Goal: Transaction & Acquisition: Book appointment/travel/reservation

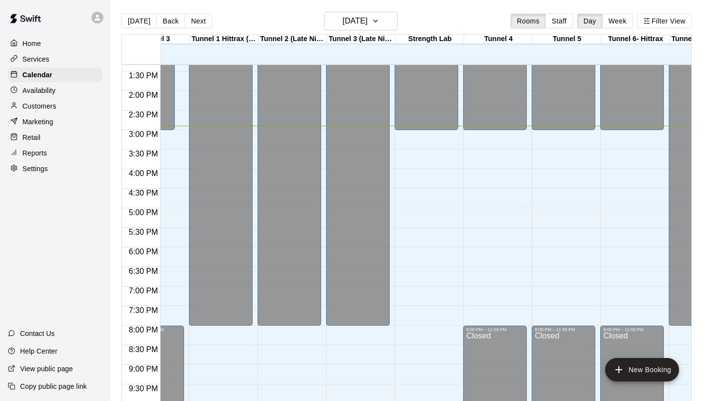
click at [480, 140] on div "12:00 AM – 3:00 PM Closed 8:00 PM – 11:59 PM Closed" at bounding box center [495, 13] width 64 height 940
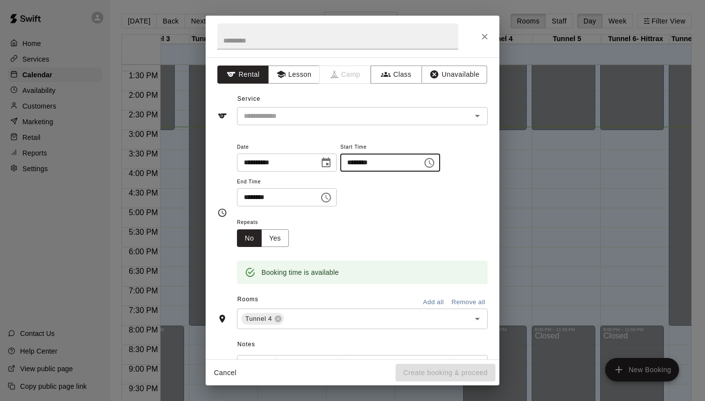
click at [369, 163] on input "********" at bounding box center [377, 163] width 75 height 18
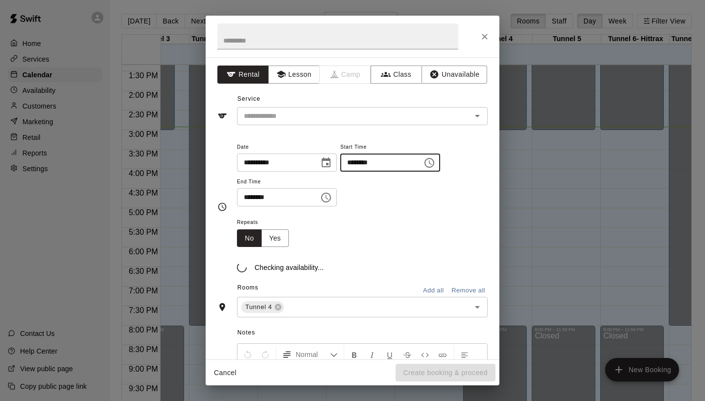
type input "********"
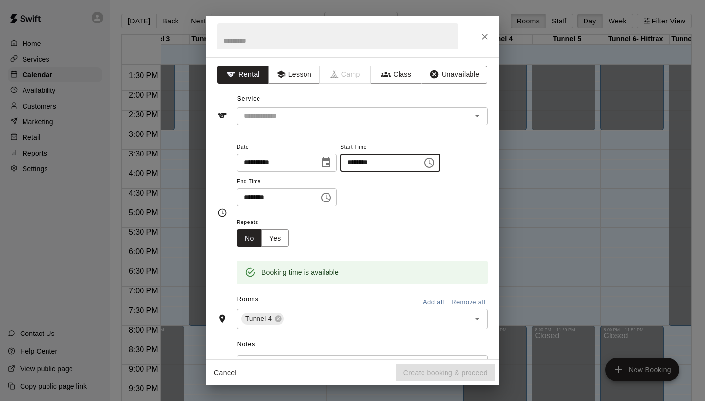
click at [248, 197] on input "********" at bounding box center [274, 197] width 75 height 18
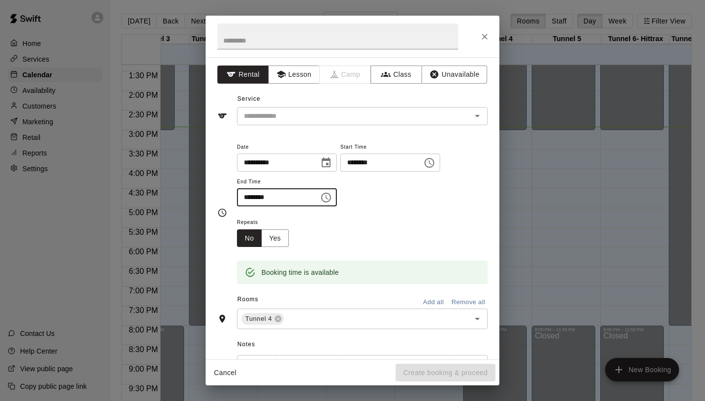
type input "********"
click at [286, 105] on div "Service ​" at bounding box center [352, 109] width 270 height 34
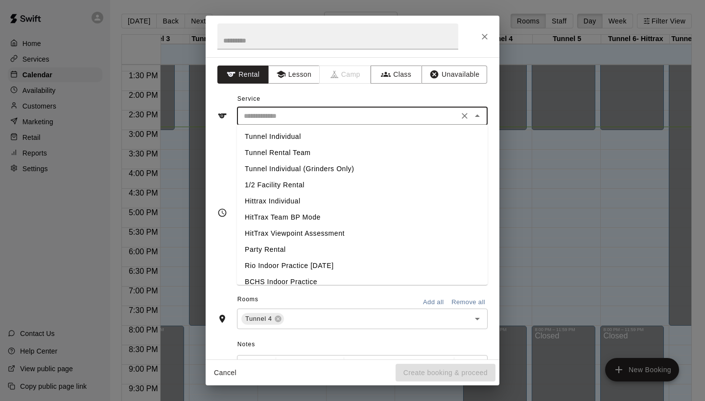
click at [286, 111] on input "text" at bounding box center [348, 116] width 216 height 12
click at [281, 138] on li "Tunnel Individual" at bounding box center [362, 137] width 251 height 16
type input "**********"
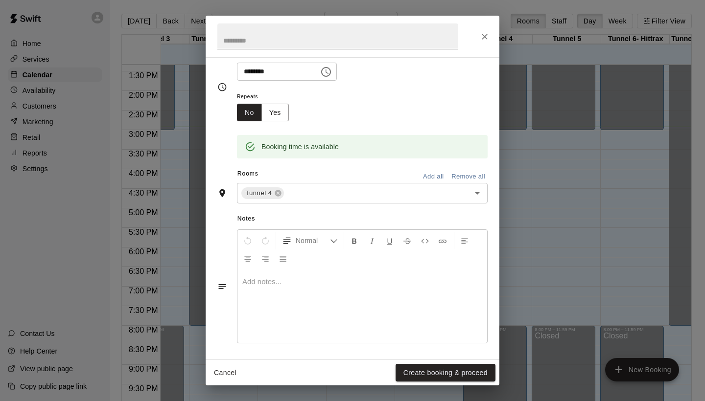
scroll to position [125, 0]
click at [414, 369] on button "Create booking & proceed" at bounding box center [446, 373] width 100 height 18
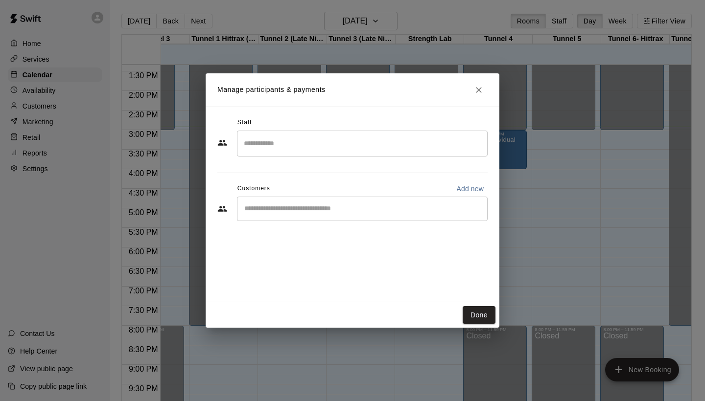
click at [359, 150] on input "Search staff" at bounding box center [362, 143] width 242 height 17
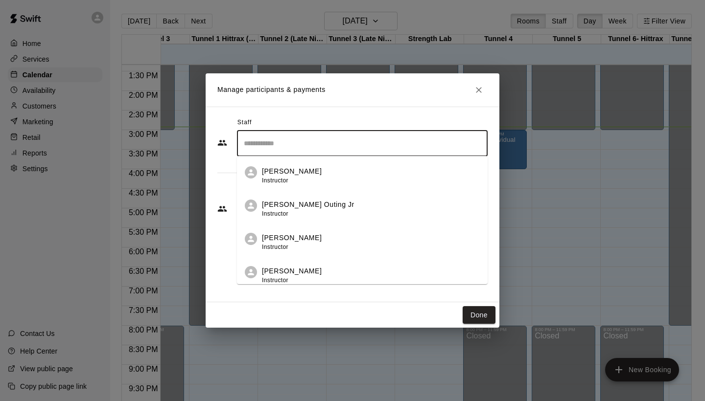
click at [445, 304] on div "Done" at bounding box center [353, 316] width 294 height 26
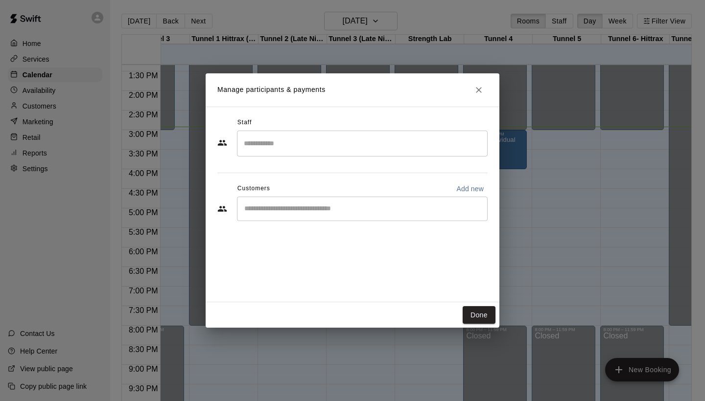
click at [361, 133] on div "​" at bounding box center [362, 144] width 251 height 26
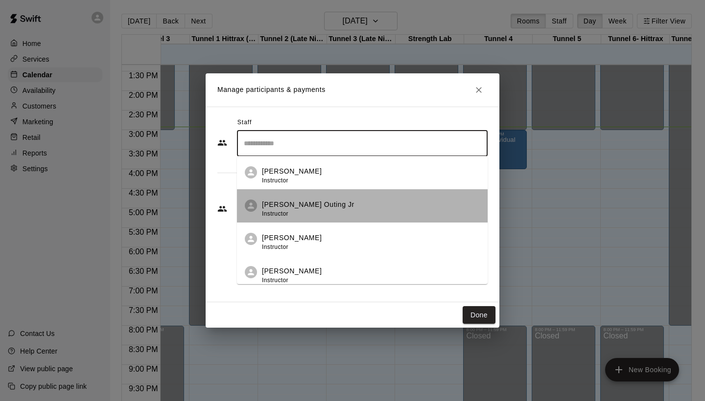
click at [336, 200] on div "[PERSON_NAME] Outing Jr Instructor" at bounding box center [371, 209] width 218 height 19
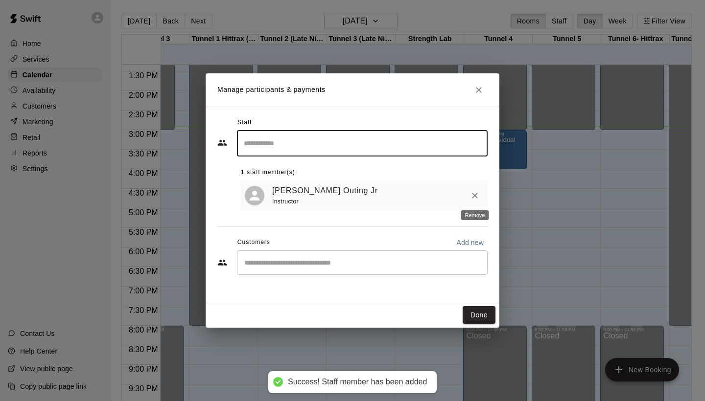
click at [477, 193] on icon "Remove" at bounding box center [475, 196] width 6 height 6
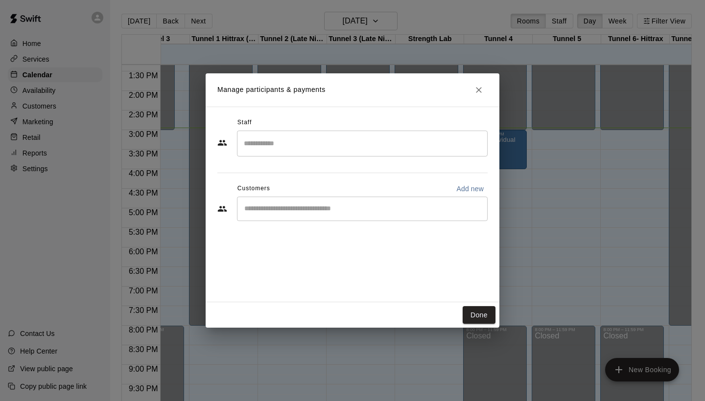
click at [394, 203] on div "​" at bounding box center [362, 209] width 251 height 24
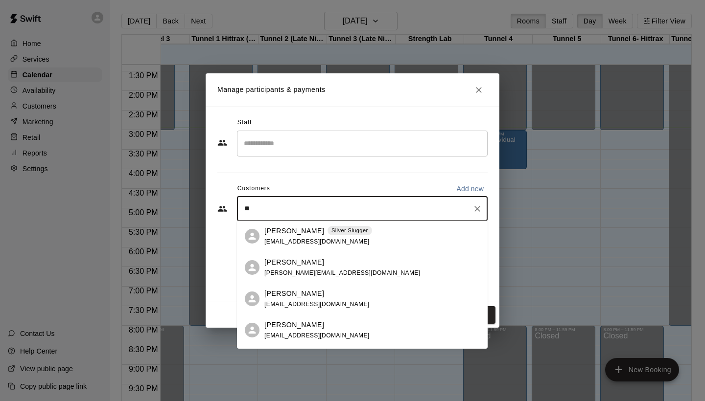
type input "*"
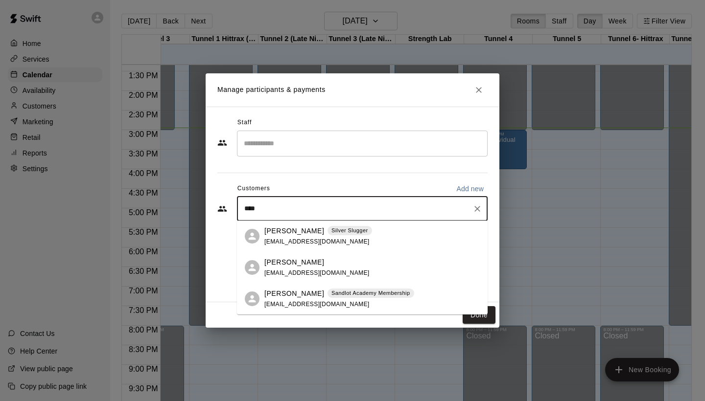
type input "*****"
click at [317, 236] on div "[PERSON_NAME] Silver Slugger" at bounding box center [318, 231] width 108 height 10
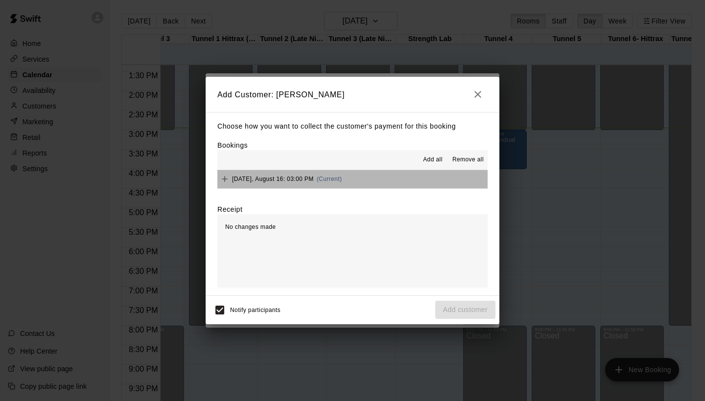
click at [305, 181] on span "[DATE], August 16: 03:00 PM" at bounding box center [273, 179] width 82 height 7
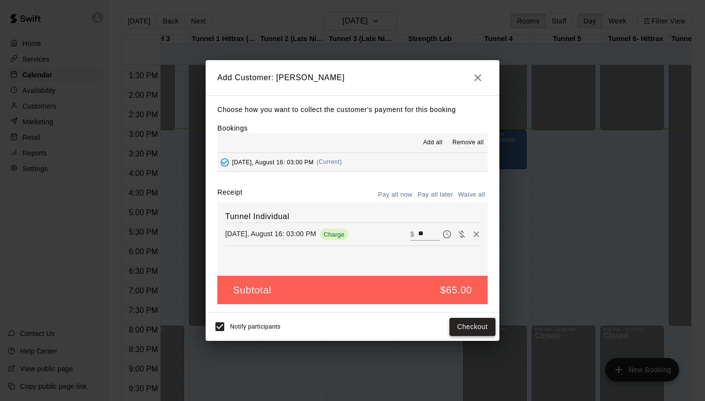
click at [463, 328] on button "Checkout" at bounding box center [472, 327] width 46 height 18
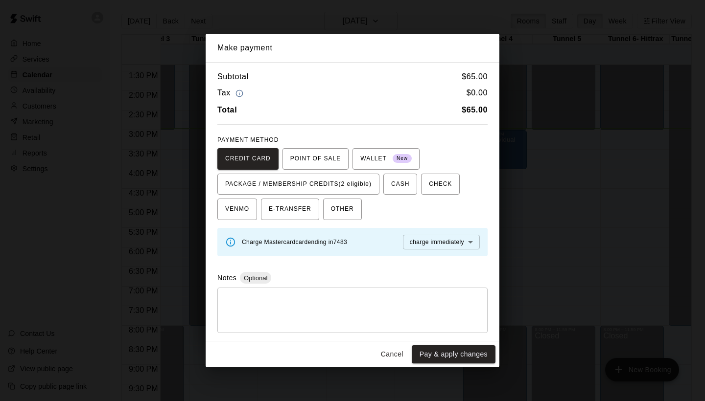
click at [395, 357] on button "Cancel" at bounding box center [391, 355] width 31 height 18
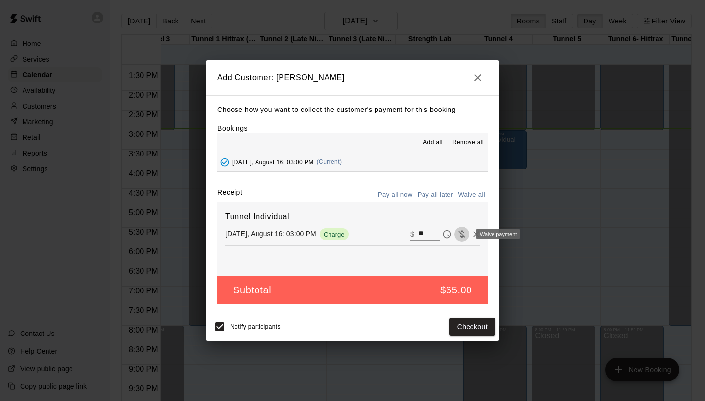
click at [461, 232] on icon "Waive payment" at bounding box center [462, 235] width 10 height 10
type input "*"
click at [451, 288] on h5 "$0.00" at bounding box center [459, 290] width 26 height 13
click at [453, 326] on button "Add customer" at bounding box center [465, 327] width 60 height 18
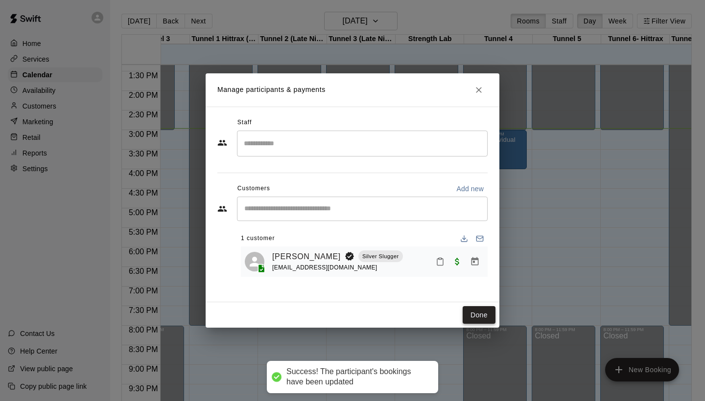
click at [477, 316] on button "Done" at bounding box center [479, 315] width 33 height 18
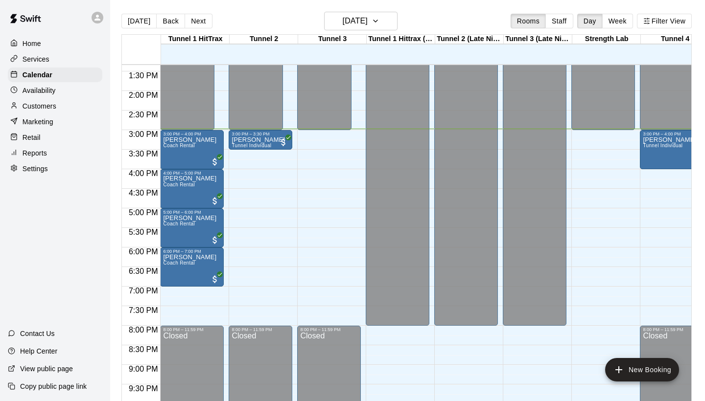
scroll to position [522, 0]
click at [657, 140] on p "[PERSON_NAME]" at bounding box center [669, 140] width 53 height 0
click at [649, 177] on img "edit" at bounding box center [653, 173] width 11 height 11
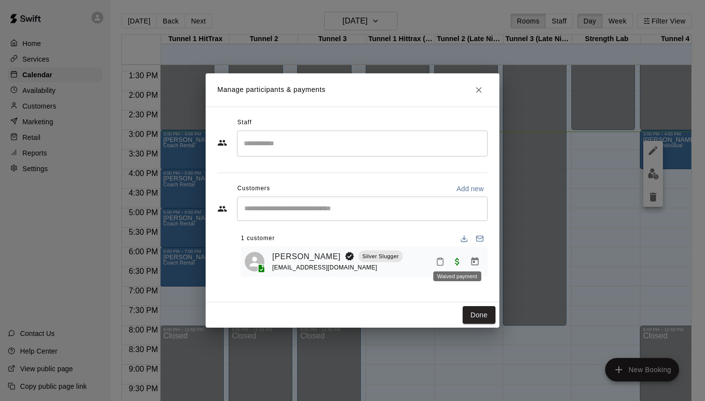
click at [456, 259] on span "Waived payment" at bounding box center [457, 261] width 18 height 8
click at [469, 258] on button "Manage bookings & payment" at bounding box center [475, 262] width 18 height 18
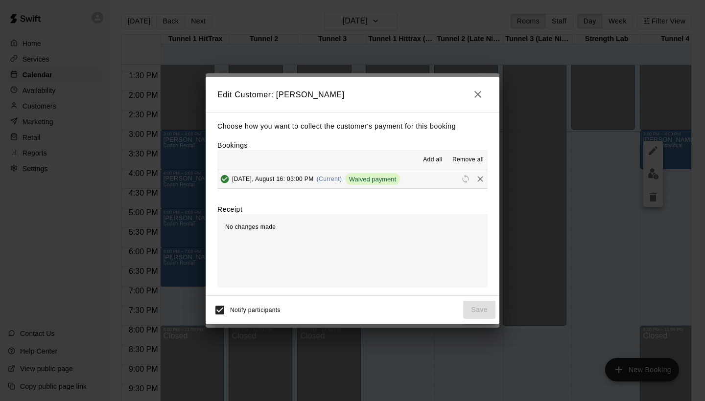
click at [479, 156] on span "Remove all" at bounding box center [467, 160] width 31 height 10
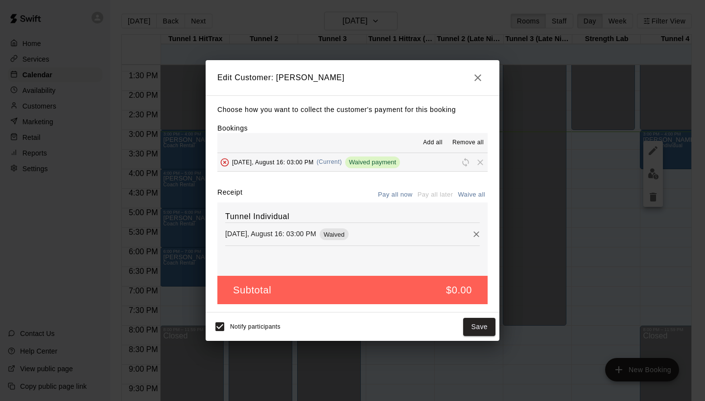
click at [479, 163] on span "Remove" at bounding box center [480, 161] width 15 height 7
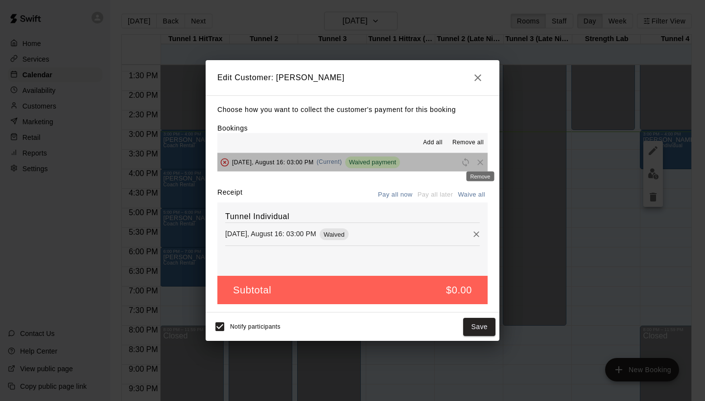
click at [479, 163] on span "Remove" at bounding box center [480, 161] width 15 height 7
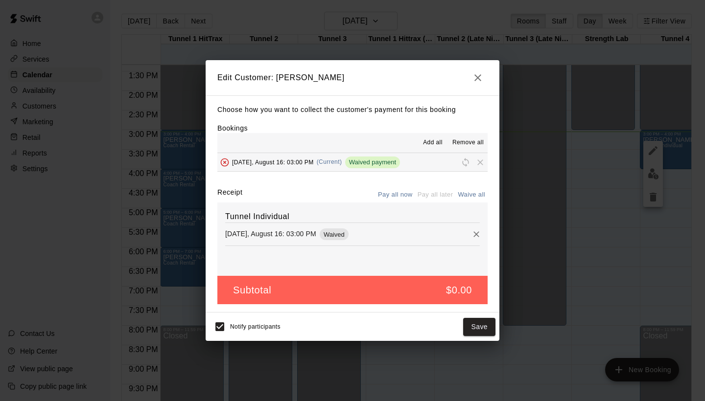
click at [322, 143] on div "Add all Remove all" at bounding box center [352, 143] width 270 height 20
click at [485, 324] on button "Save" at bounding box center [479, 327] width 32 height 18
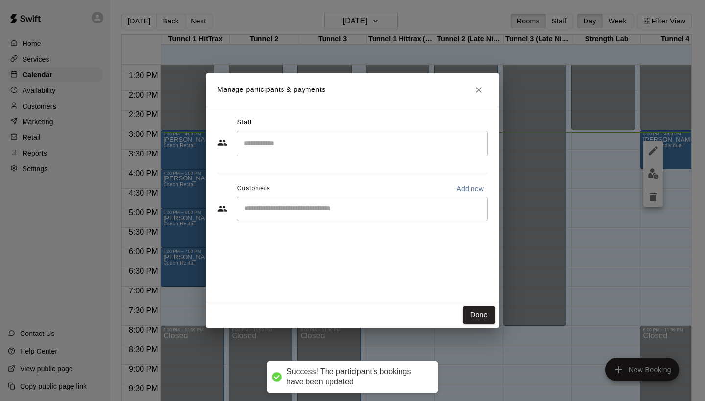
click at [407, 216] on div "​" at bounding box center [362, 209] width 251 height 24
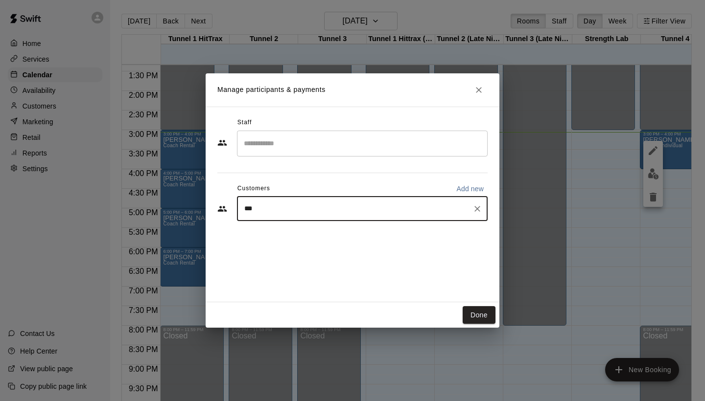
type input "****"
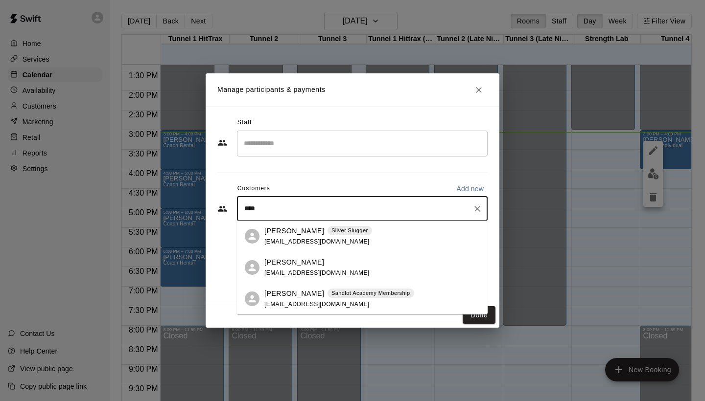
click at [307, 236] on div "[PERSON_NAME] Silver Slugger [EMAIL_ADDRESS][DOMAIN_NAME]" at bounding box center [318, 236] width 108 height 21
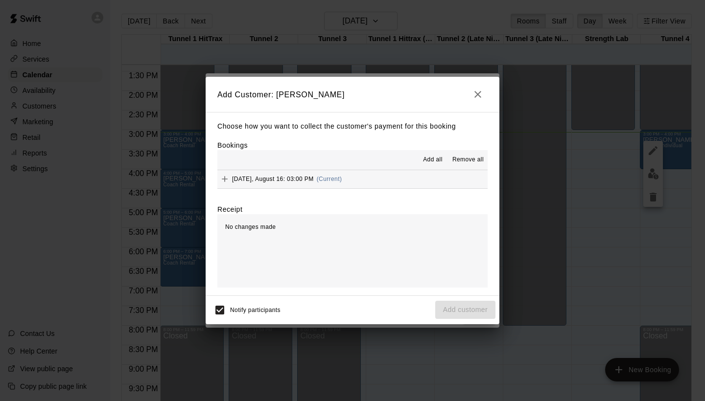
click at [342, 176] on span "(Current)" at bounding box center [329, 179] width 25 height 7
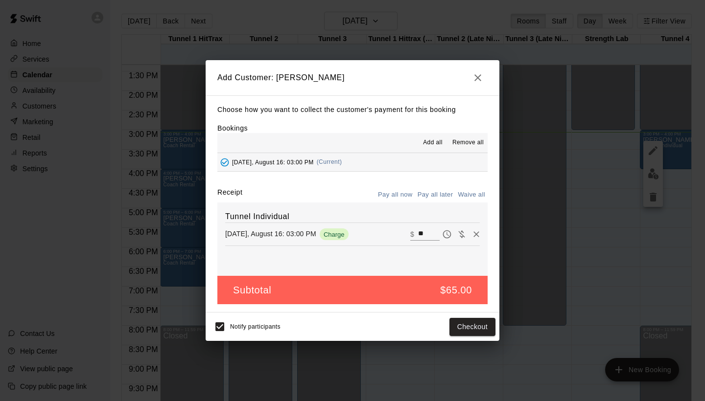
click at [407, 288] on div "Subtotal $65.00" at bounding box center [352, 290] width 270 height 29
click at [467, 325] on button "Checkout" at bounding box center [472, 327] width 46 height 18
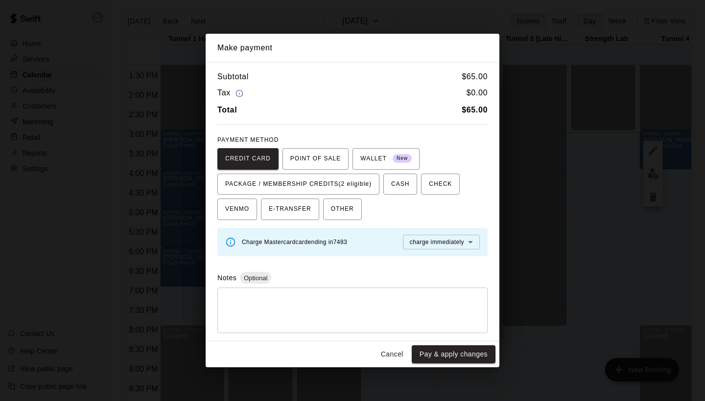
click at [414, 240] on body "Home Services Calendar Availability Customers Marketing Retail Reports Settings…" at bounding box center [352, 208] width 705 height 417
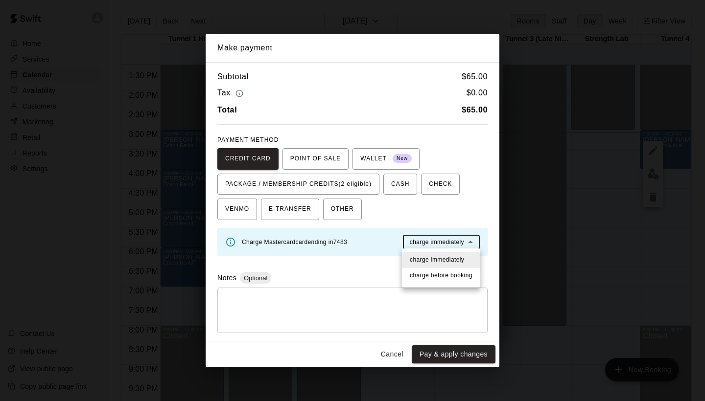
click at [414, 240] on div at bounding box center [352, 200] width 705 height 401
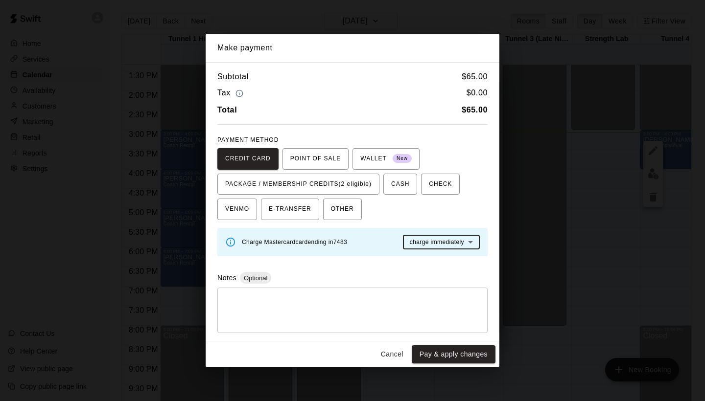
click at [400, 350] on button "Cancel" at bounding box center [391, 355] width 31 height 18
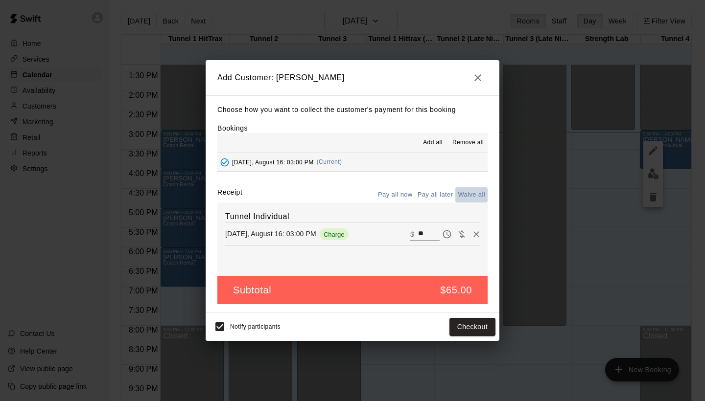
click at [473, 195] on button "Waive all" at bounding box center [471, 194] width 32 height 15
type input "*"
click at [467, 327] on button "Add customer" at bounding box center [465, 327] width 60 height 18
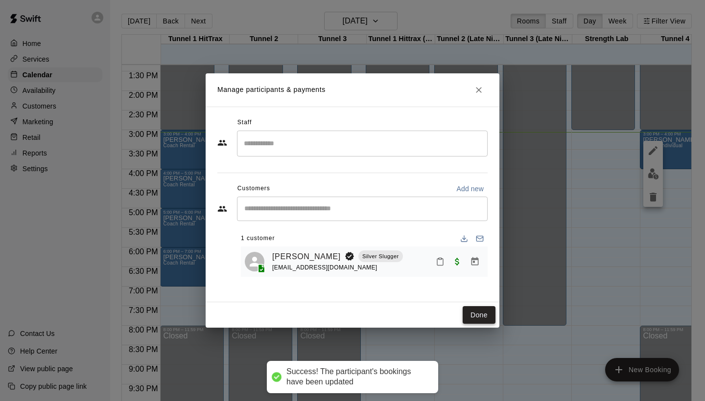
click at [468, 312] on button "Done" at bounding box center [479, 315] width 33 height 18
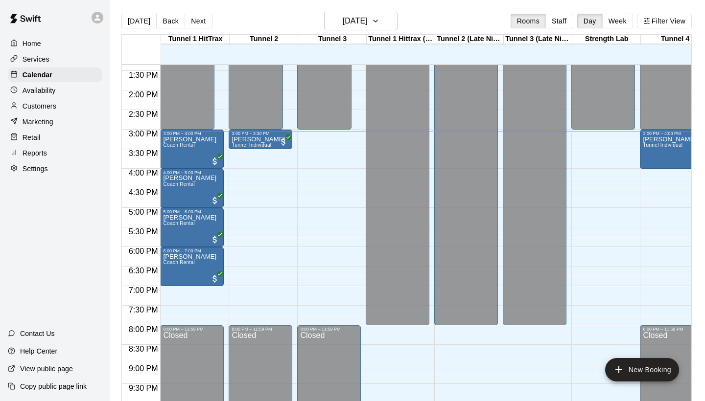
scroll to position [523, 0]
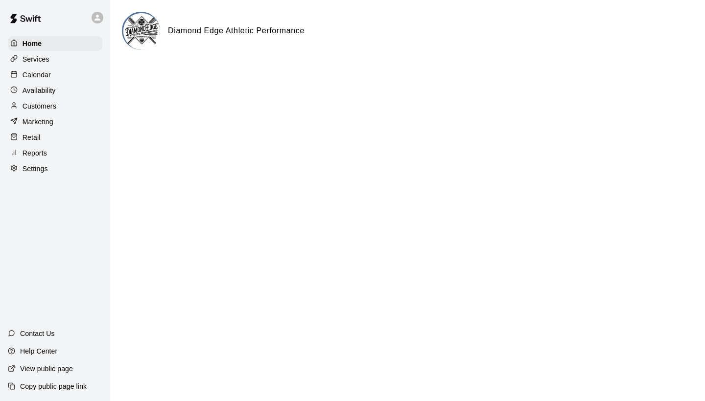
click at [23, 77] on p "Calendar" at bounding box center [37, 75] width 28 height 10
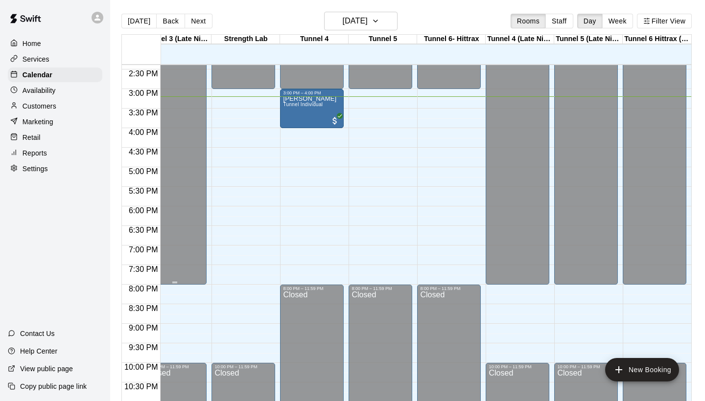
scroll to position [0, 360]
click at [629, 370] on button "New Booking" at bounding box center [642, 369] width 74 height 23
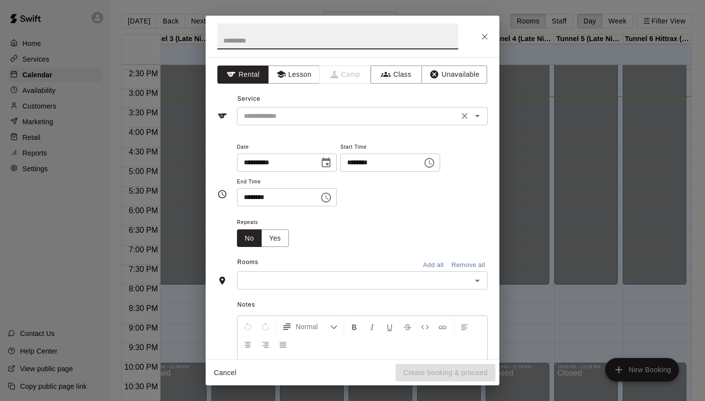
click at [294, 116] on input "text" at bounding box center [348, 116] width 216 height 12
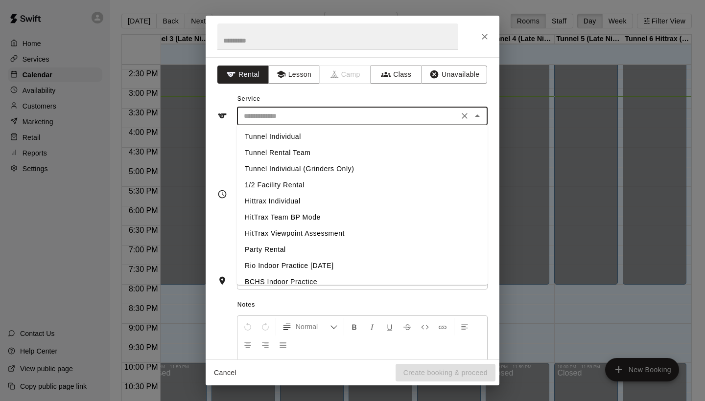
click at [297, 140] on li "Tunnel Individual" at bounding box center [362, 137] width 251 height 16
type input "**********"
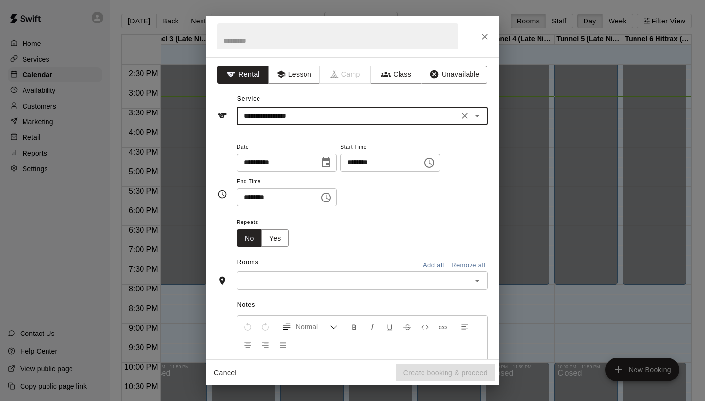
click at [465, 117] on icon "Clear" at bounding box center [465, 116] width 10 height 10
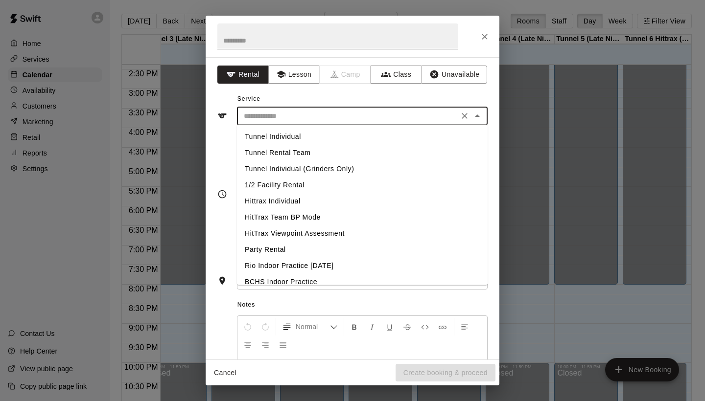
click at [444, 117] on input "text" at bounding box center [348, 116] width 216 height 12
click at [286, 142] on li "Tunnel Individual" at bounding box center [362, 137] width 251 height 16
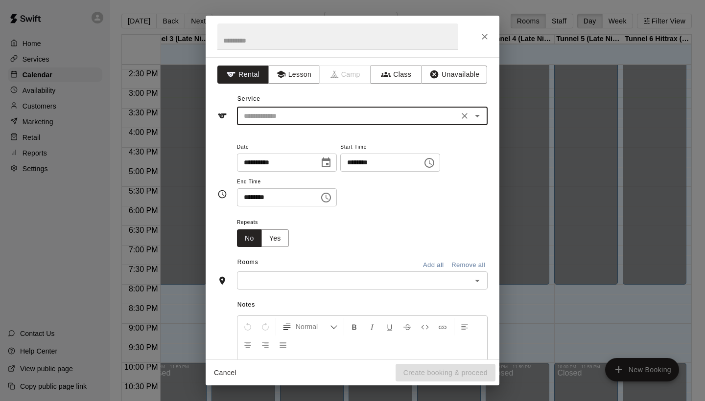
type input "**********"
click at [358, 162] on input "********" at bounding box center [377, 163] width 75 height 18
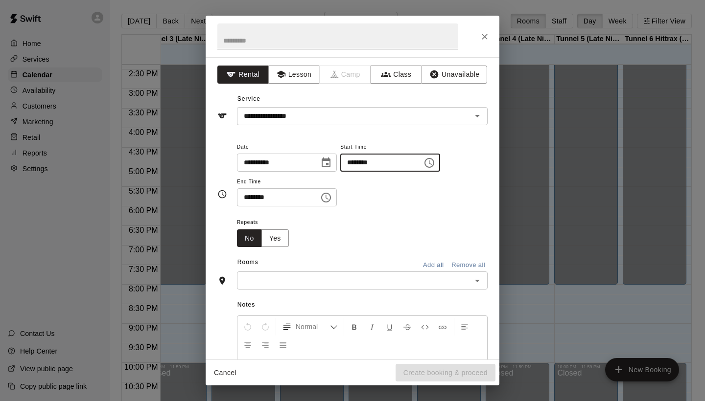
type input "********"
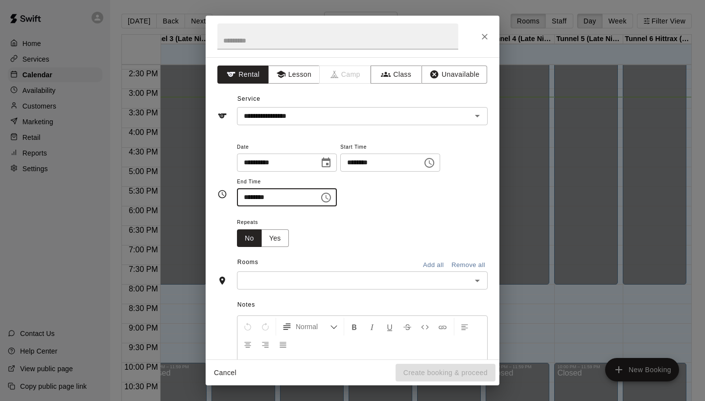
click at [252, 200] on input "********" at bounding box center [274, 197] width 75 height 18
type input "********"
click at [274, 290] on div "Notes Normal Add notes..." at bounding box center [352, 365] width 270 height 150
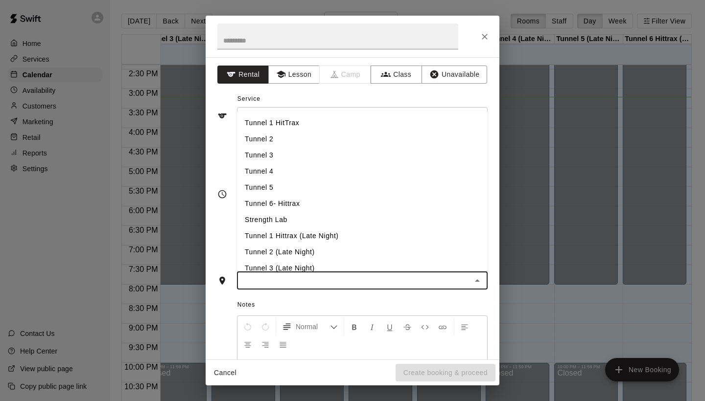
click at [268, 280] on input "text" at bounding box center [354, 281] width 229 height 12
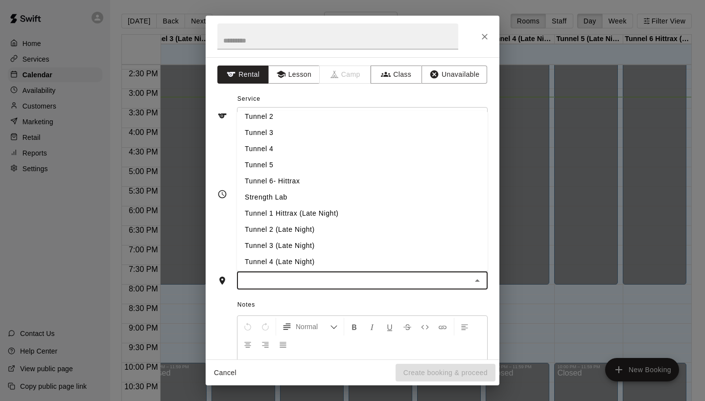
scroll to position [21, 0]
click at [270, 160] on li "Tunnel 5" at bounding box center [362, 167] width 251 height 16
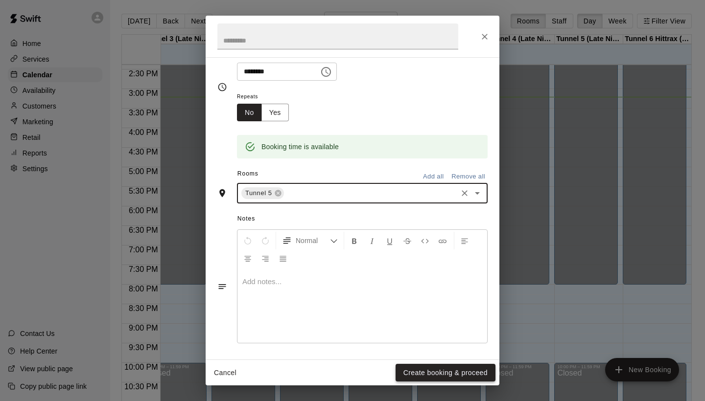
scroll to position [125, 0]
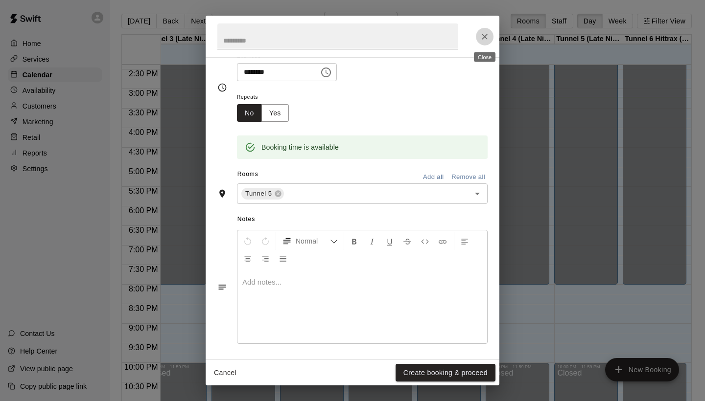
click at [488, 36] on icon "Close" at bounding box center [485, 37] width 10 height 10
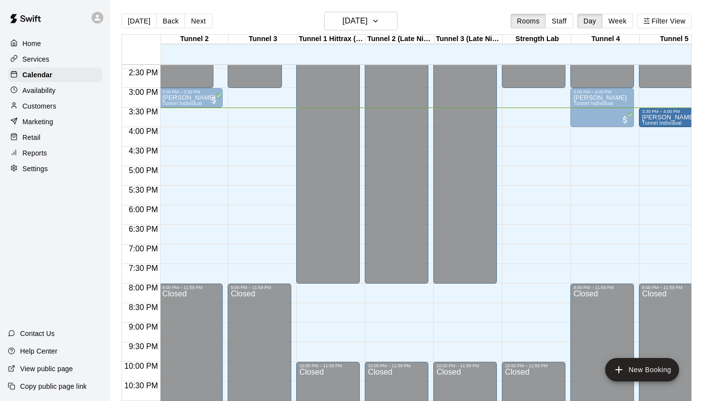
scroll to position [564, 148]
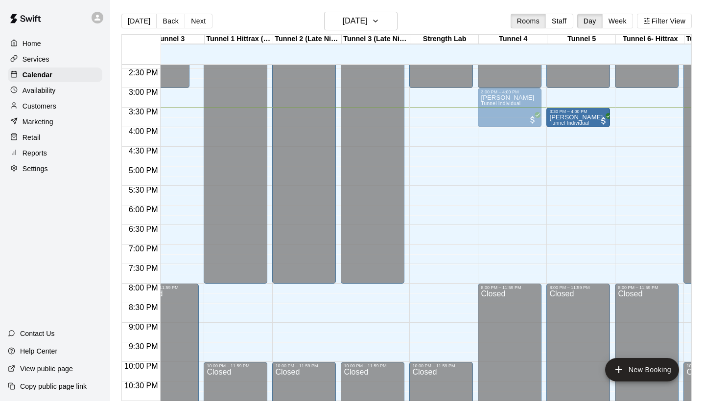
drag, startPoint x: 258, startPoint y: 120, endPoint x: 586, endPoint y: 121, distance: 328.0
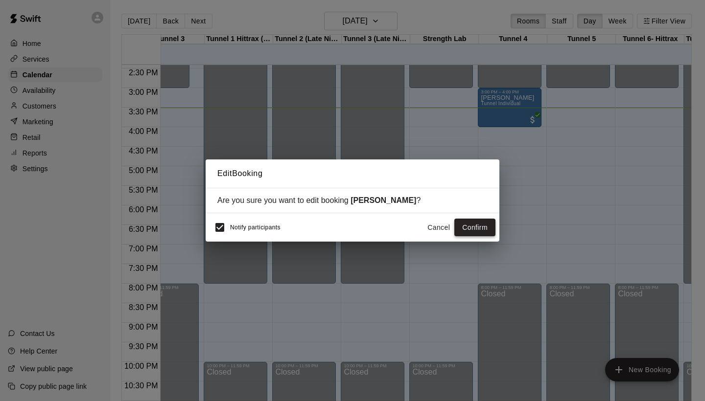
click at [485, 225] on button "Confirm" at bounding box center [474, 228] width 41 height 18
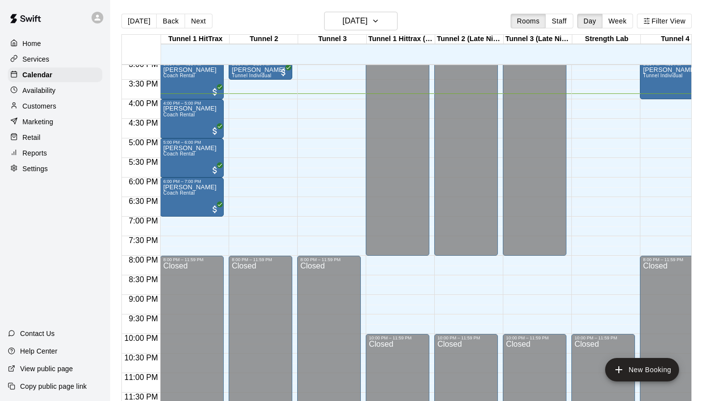
scroll to position [593, 0]
